Goal: Transaction & Acquisition: Book appointment/travel/reservation

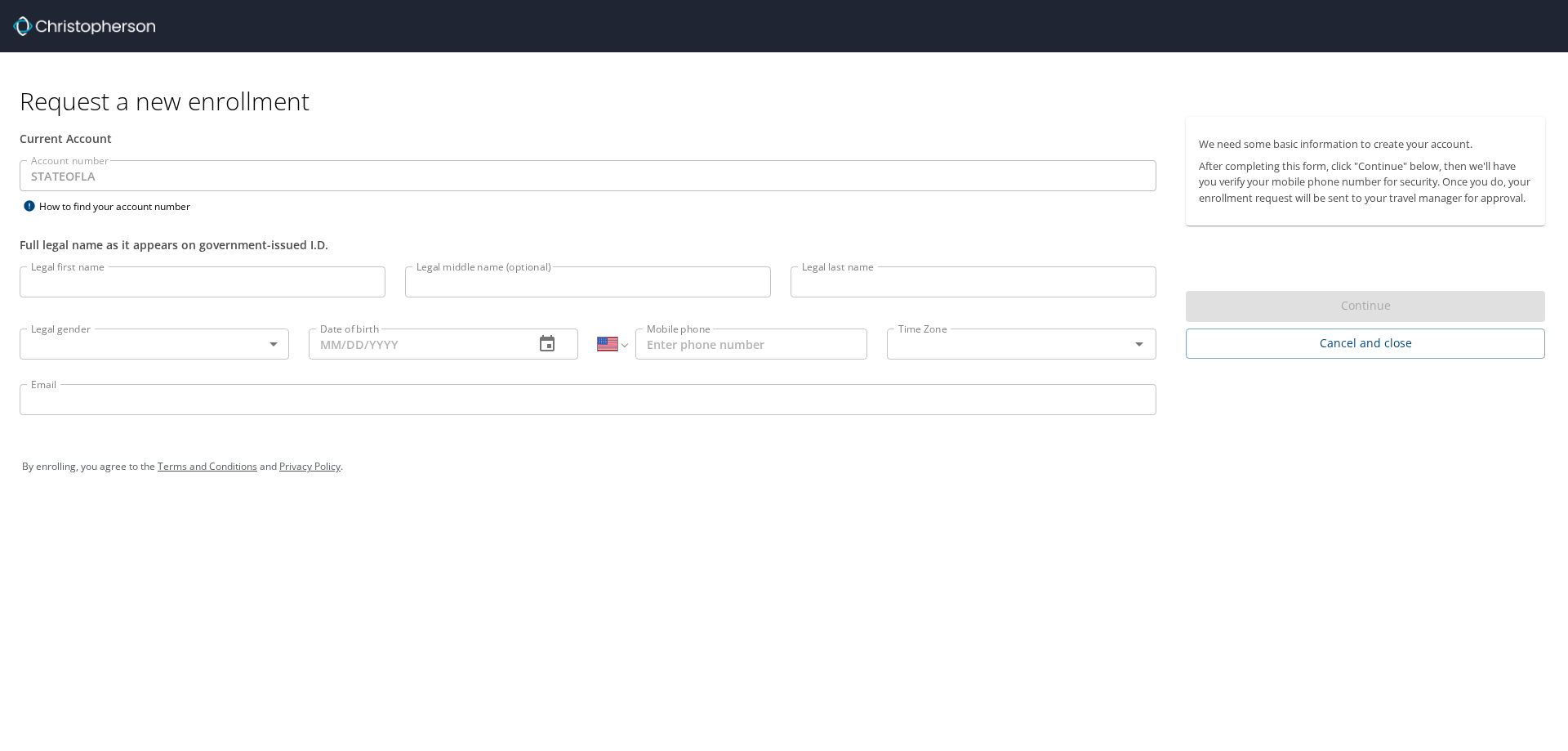
select select "US"
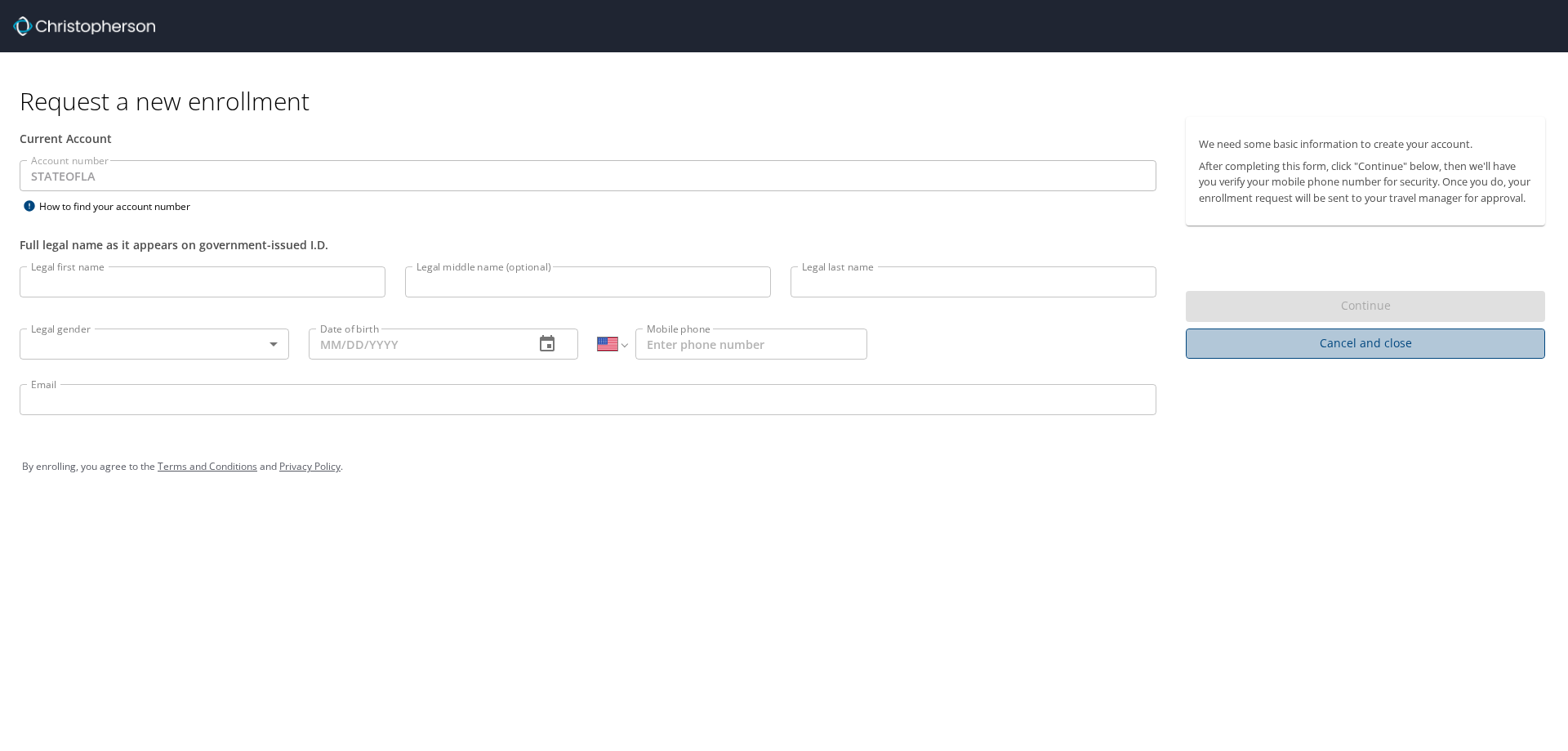
click at [1344, 354] on span "Cancel and close" at bounding box center [1365, 343] width 333 height 21
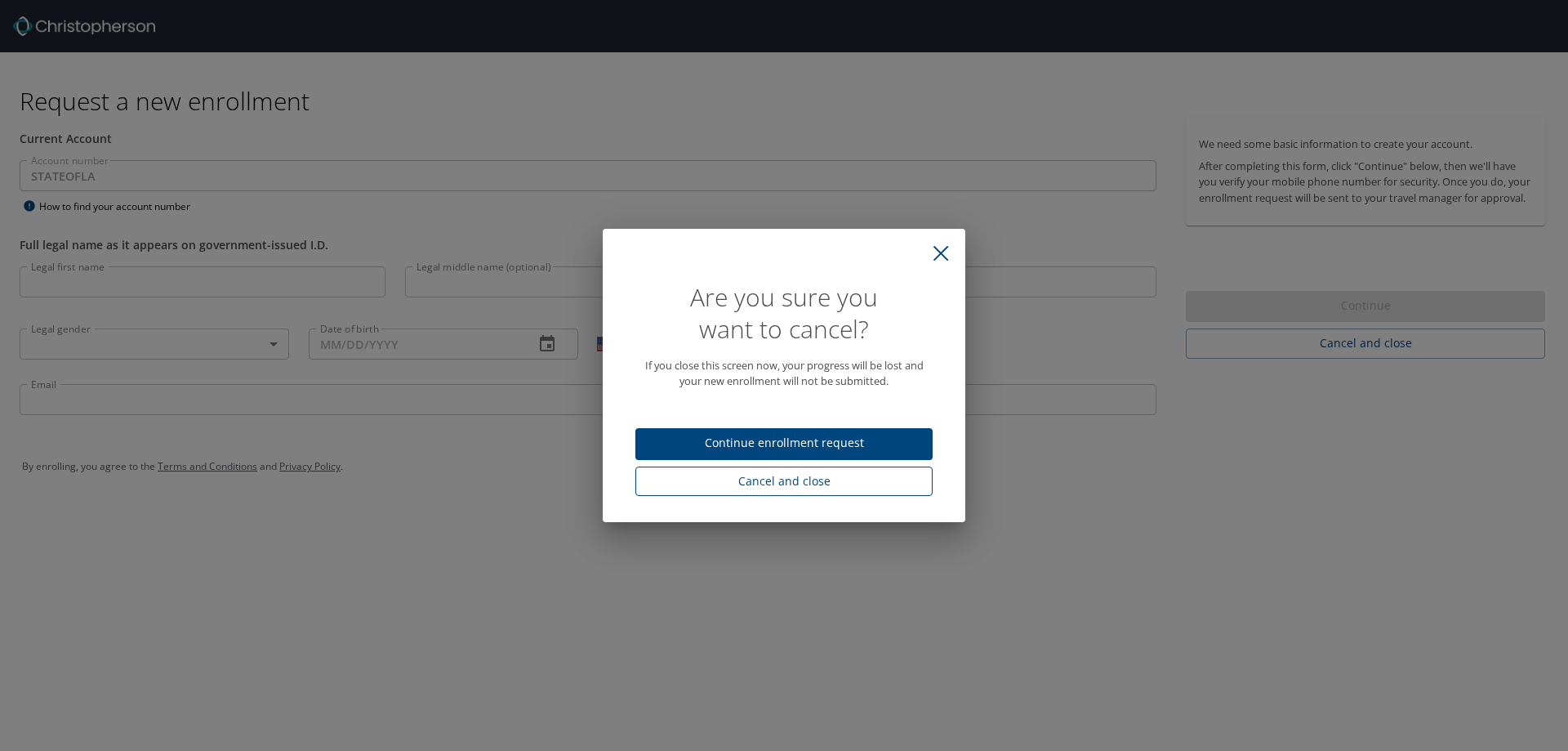
click at [880, 485] on span "Cancel and close" at bounding box center [784, 481] width 271 height 21
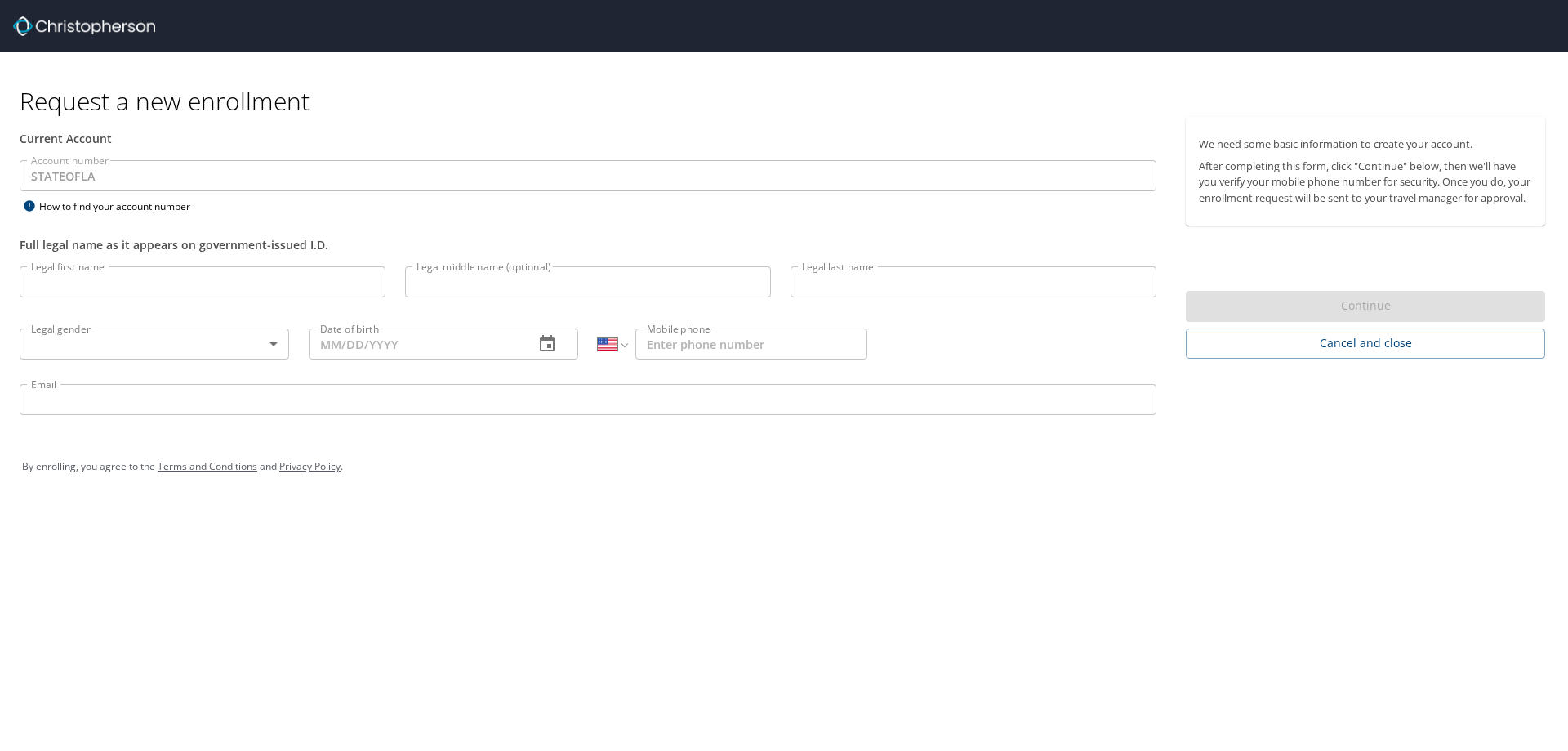
select select "US"
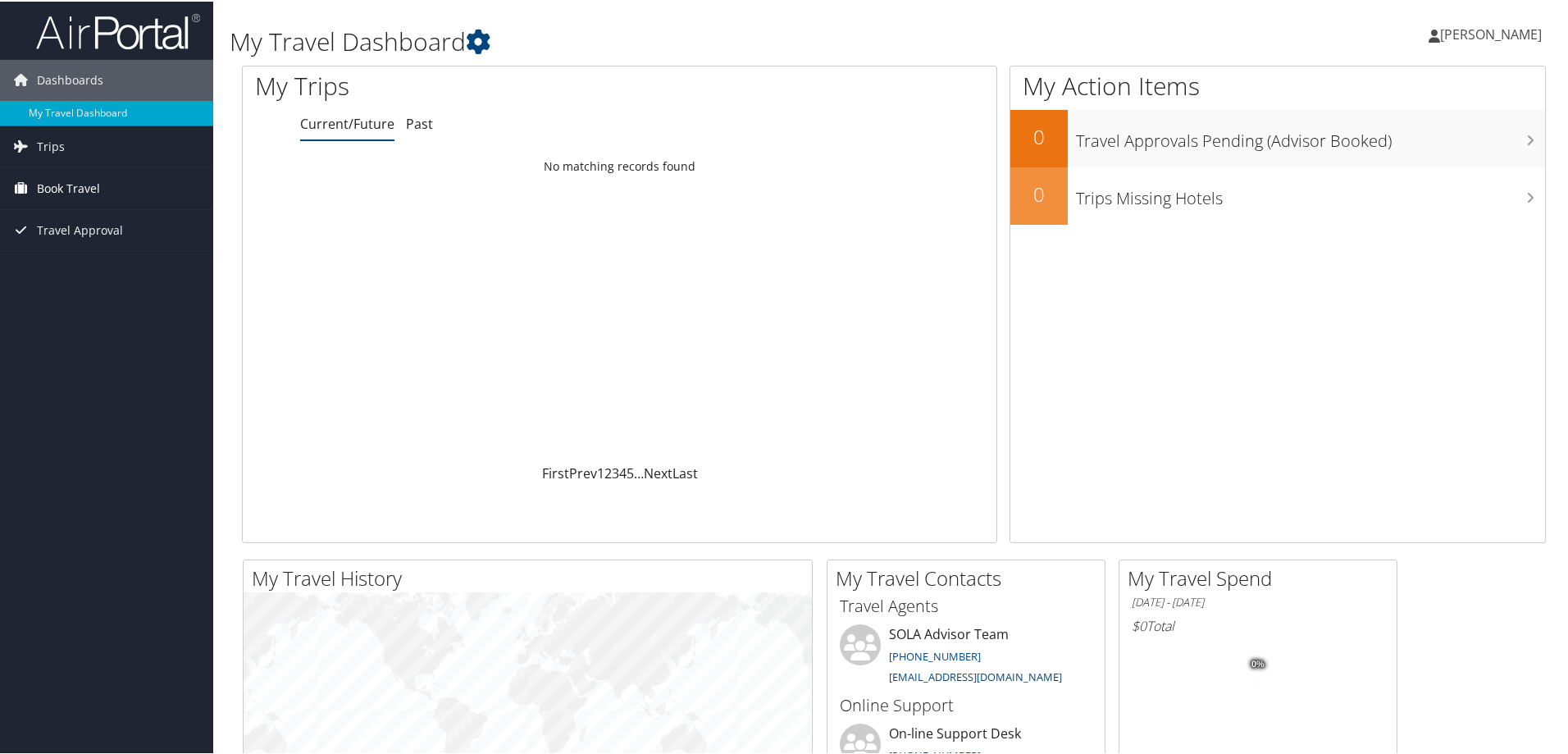
click at [70, 186] on span "Book Travel" at bounding box center [69, 187] width 63 height 41
click at [102, 240] on link "Book/Manage Online Trips" at bounding box center [106, 244] width 213 height 24
